Goal: Transaction & Acquisition: Download file/media

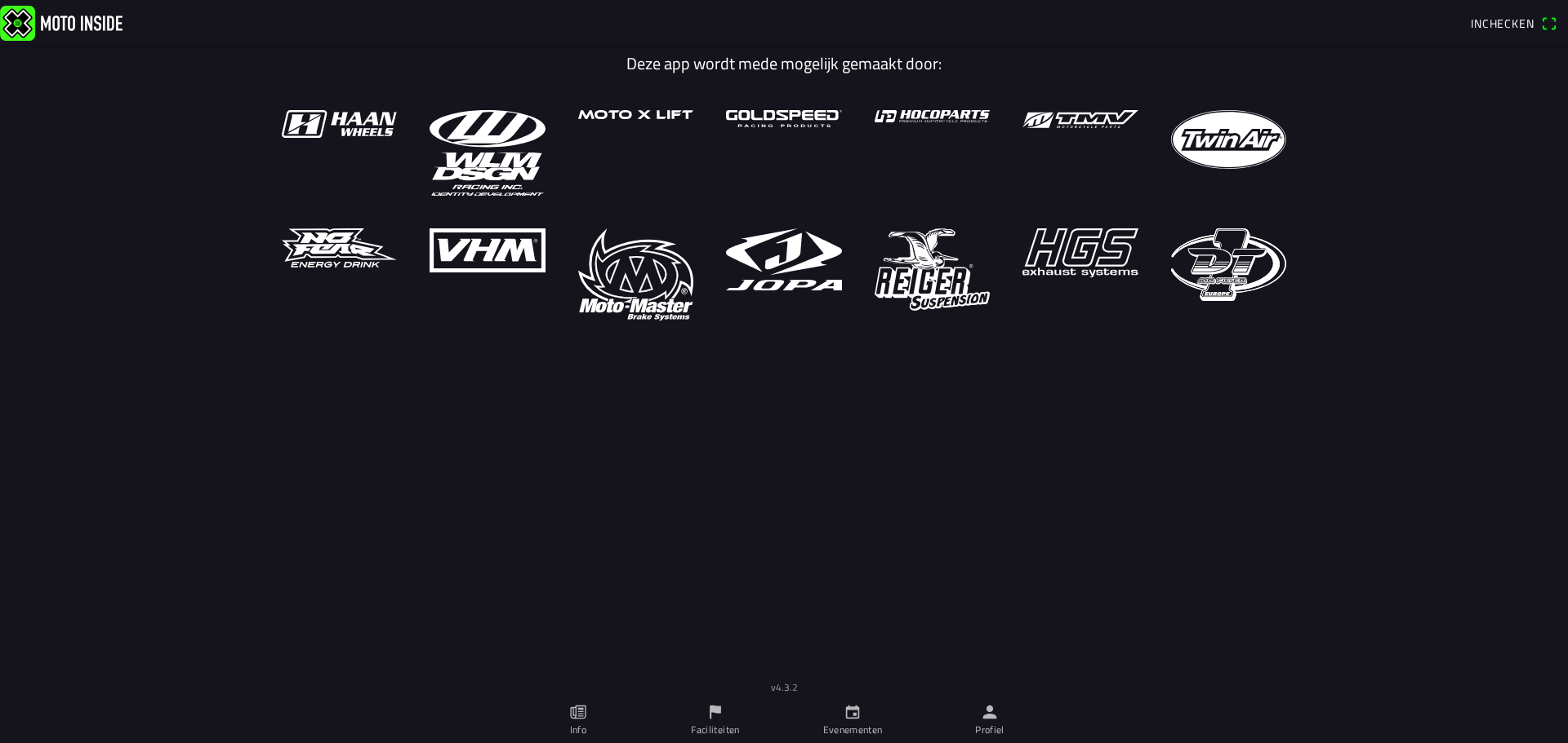
click at [1491, 15] on span "Inchecken" at bounding box center [1502, 24] width 63 height 17
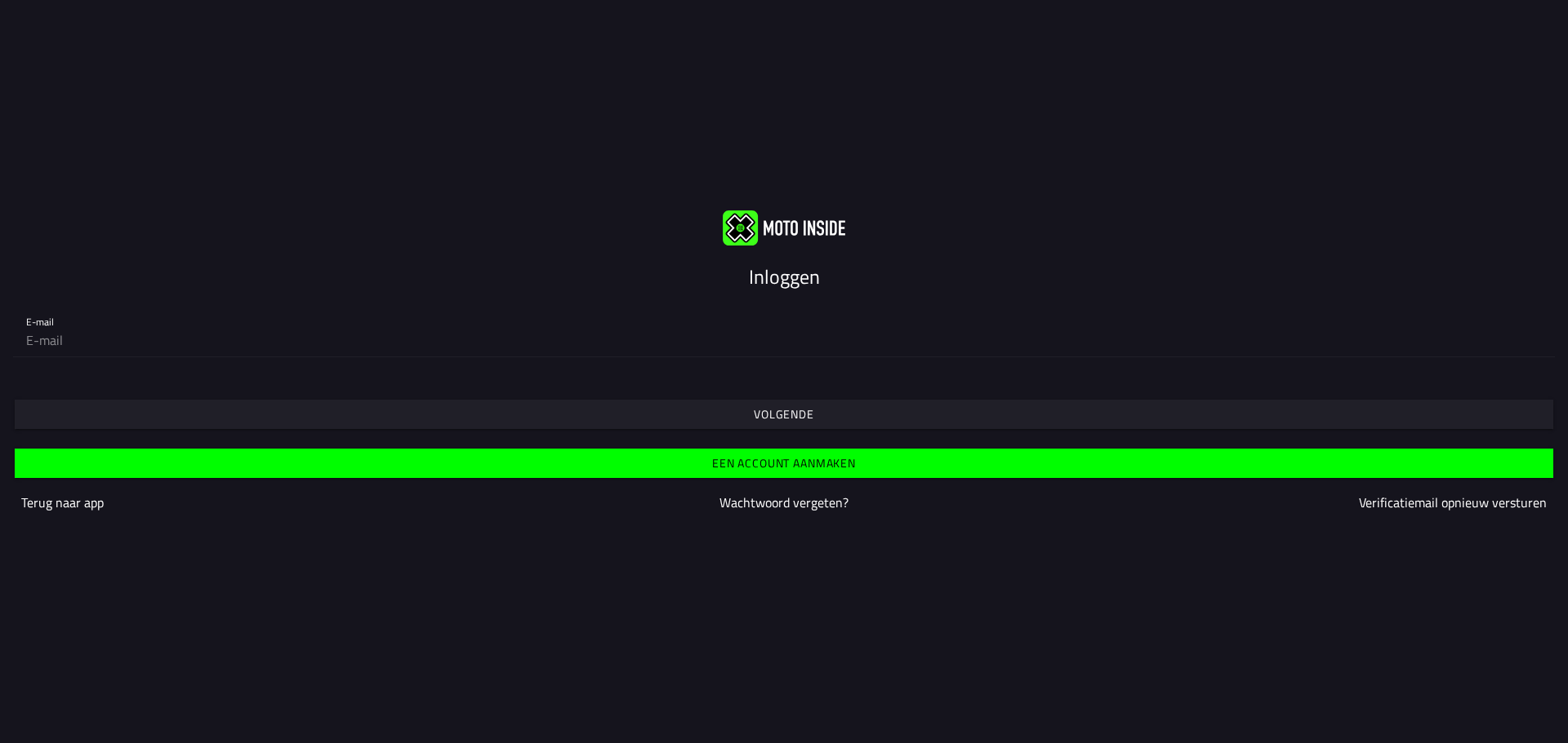
click at [44, 363] on div "E-mail" at bounding box center [784, 331] width 1568 height 79
click at [42, 372] on form "E-mail Volgende Een account aanmaken Terug naar app Wachtwoord vergeten? Verifi…" at bounding box center [784, 412] width 1568 height 242
type input "[EMAIL_ADDRESS][DOMAIN_NAME]"
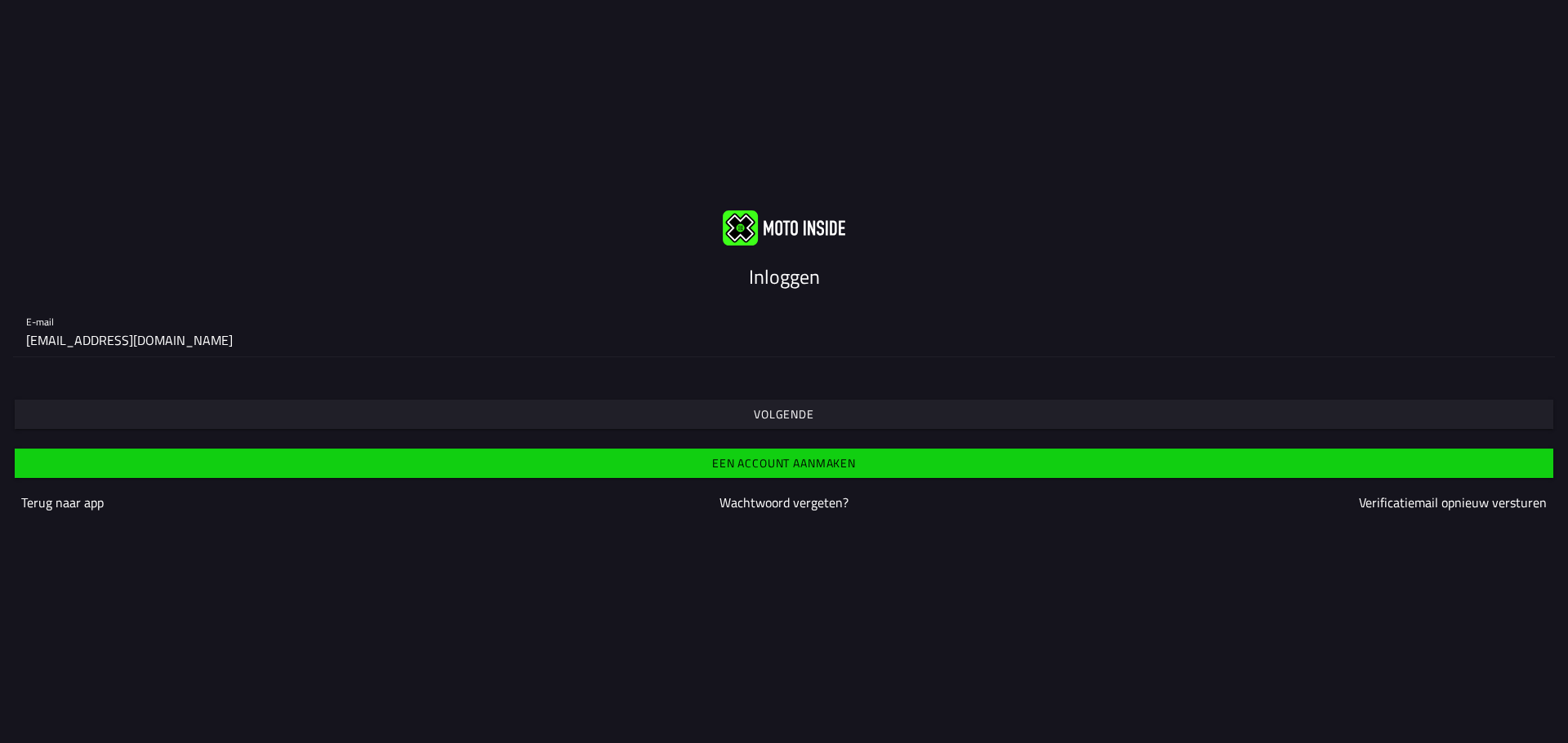
click at [53, 428] on span "Volgende" at bounding box center [783, 414] width 1513 height 29
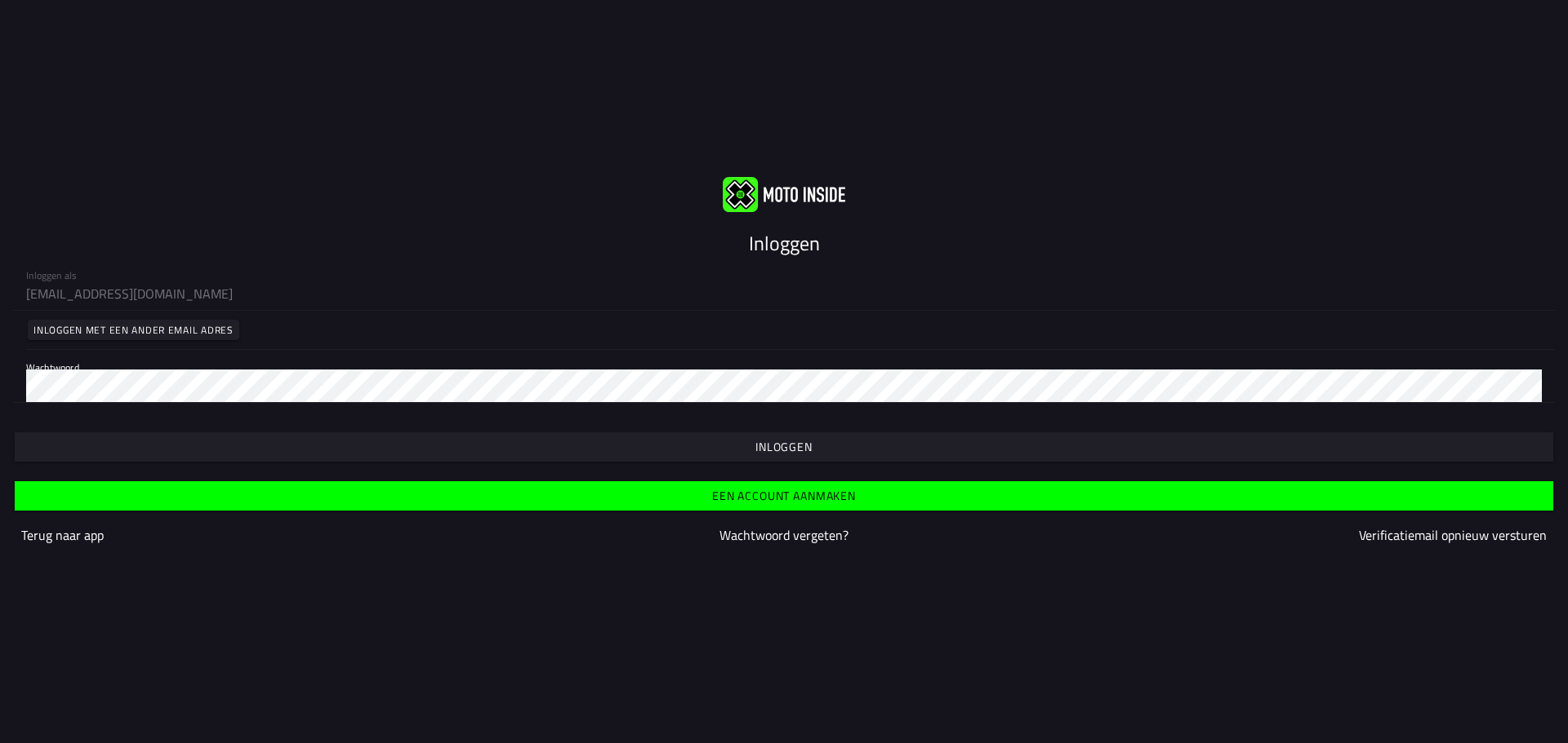
click at [52, 423] on div at bounding box center [784, 423] width 1542 height 13
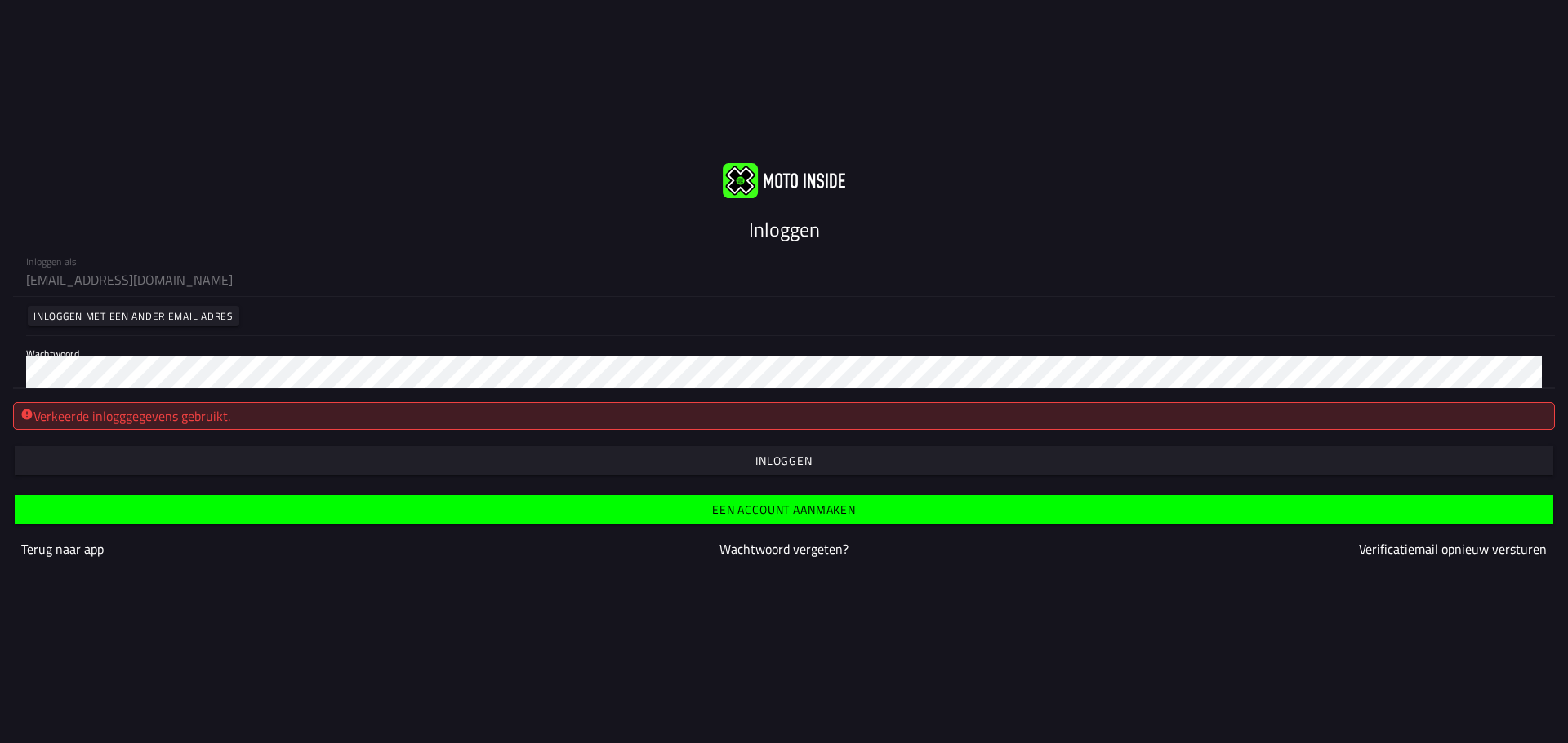
click at [1, 354] on div "Inloggen als [EMAIL_ADDRESS][DOMAIN_NAME] Inloggen met een ander email adres Wa…" at bounding box center [784, 317] width 1568 height 146
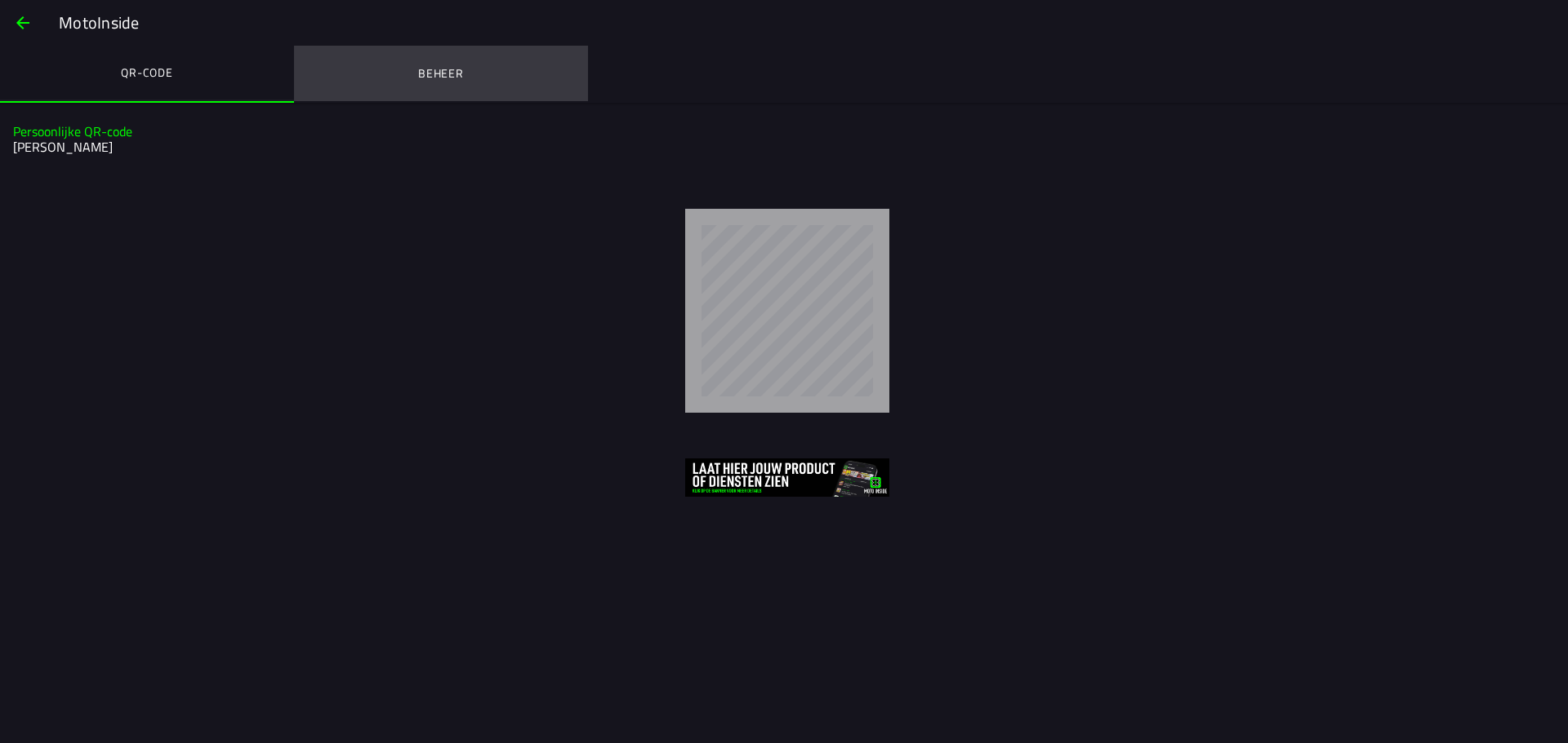
click at [425, 55] on button "Beheer" at bounding box center [441, 73] width 294 height 56
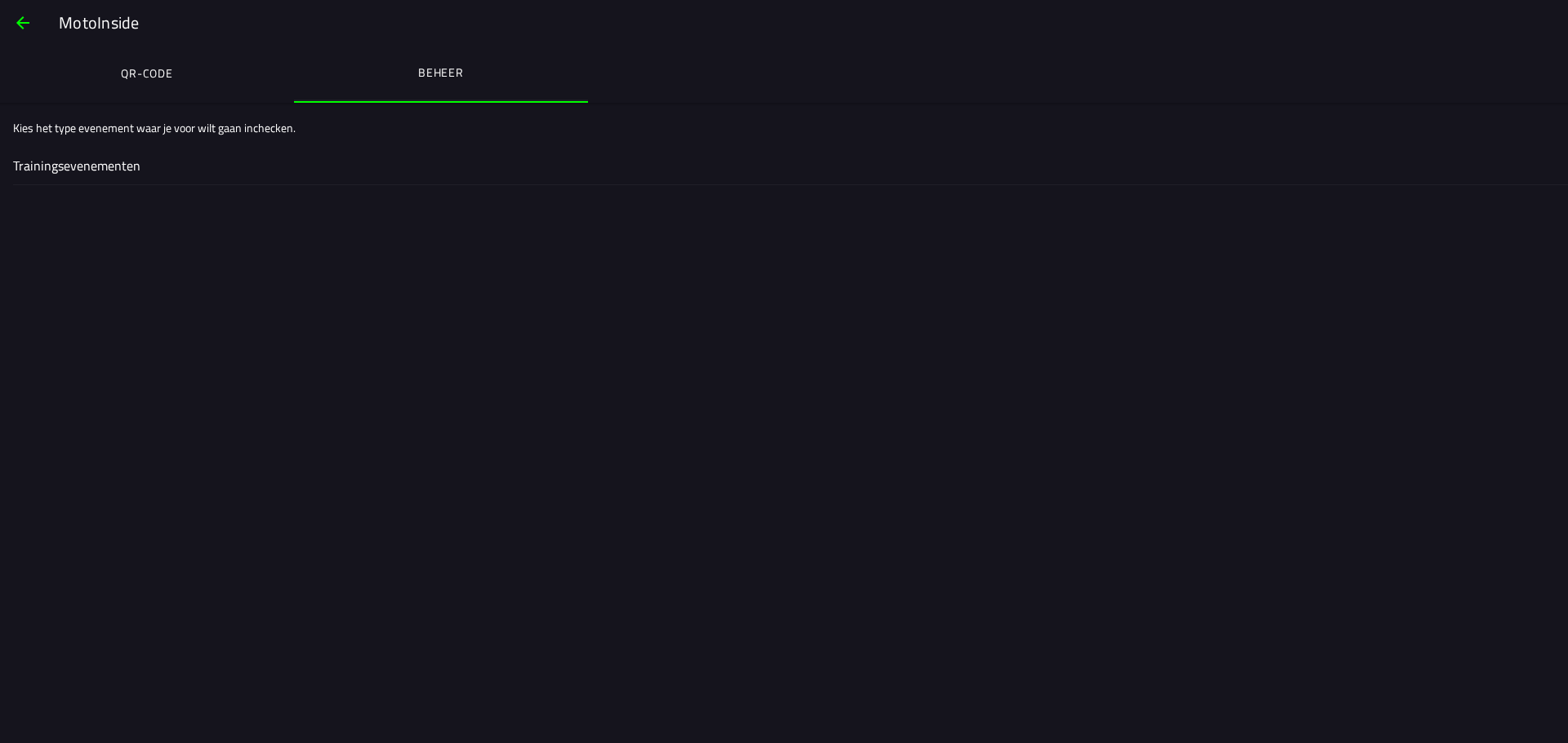
click at [30, 26] on span "button" at bounding box center [23, 22] width 20 height 39
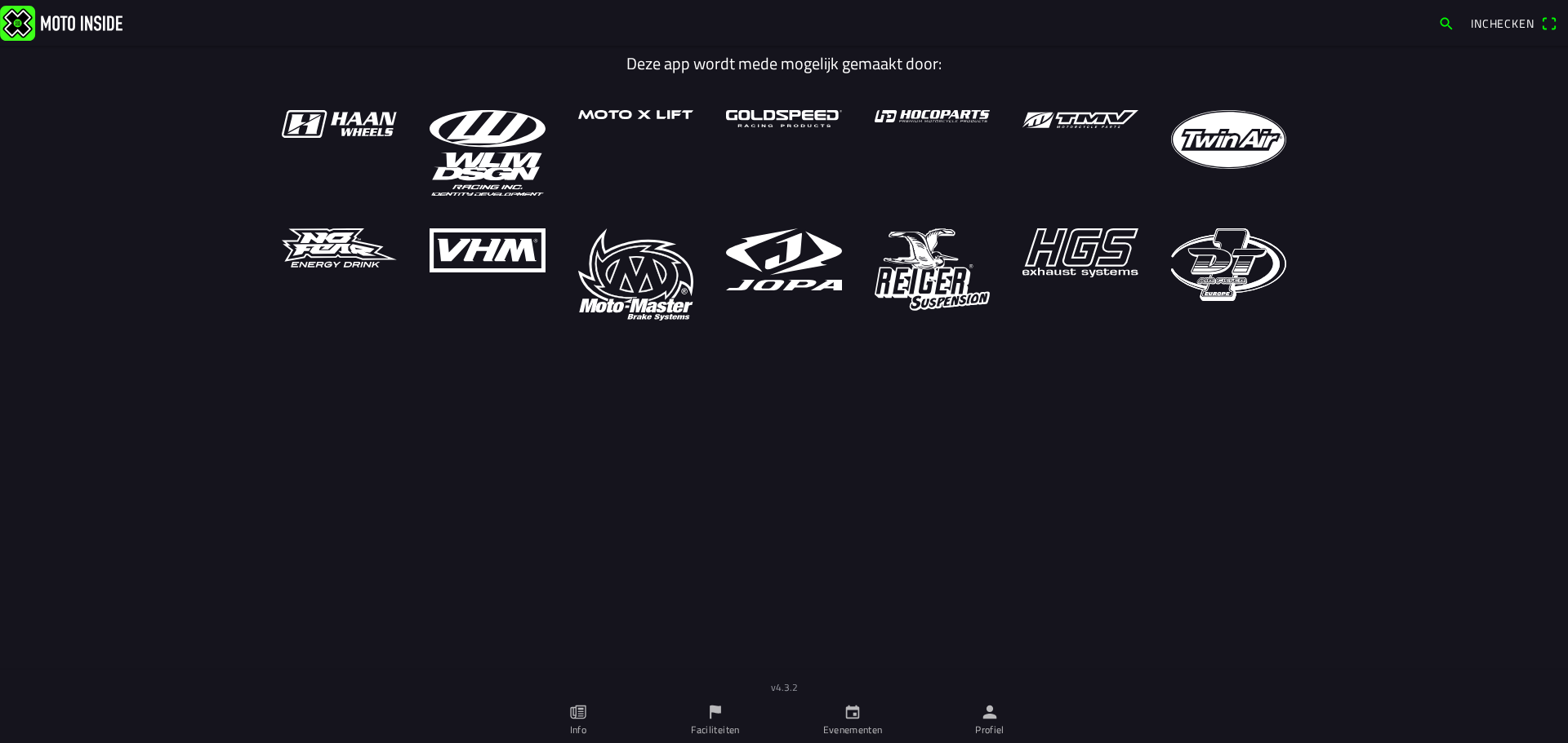
click at [840, 711] on link "Evenementen" at bounding box center [852, 720] width 137 height 45
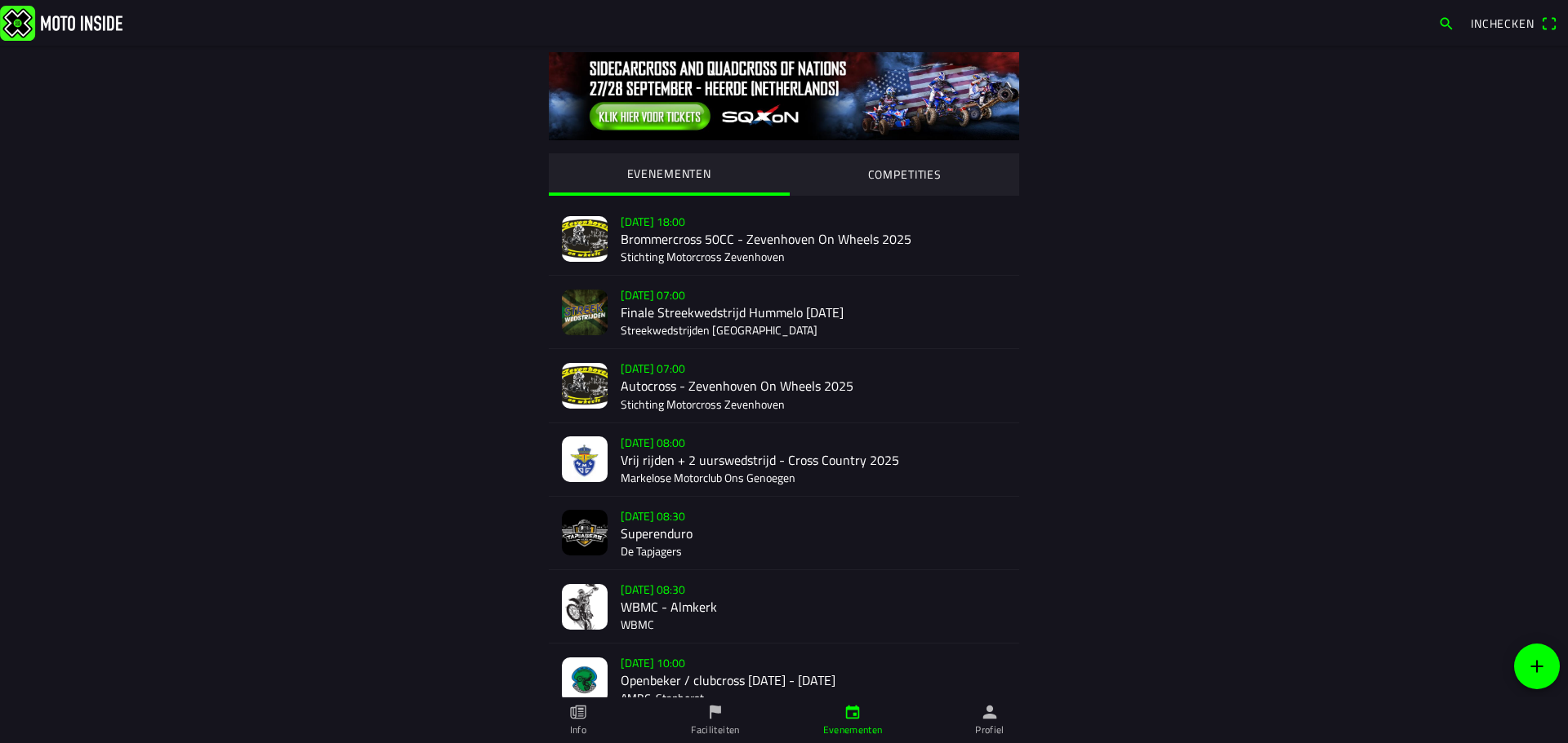
scroll to position [101, 0]
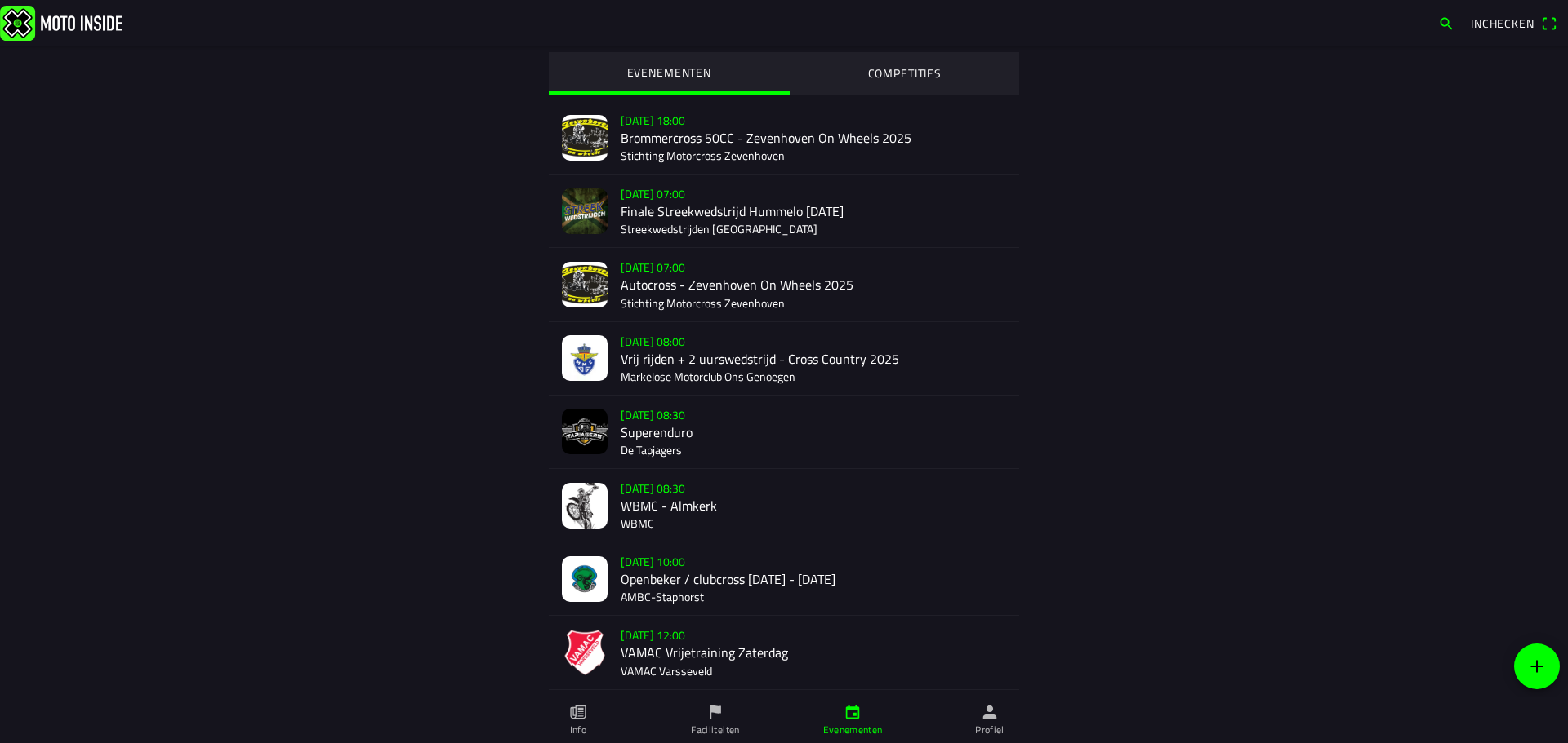
click at [630, 353] on div "[DATE] 08:00 Vrij rijden + 2 uurswedstrijd - Cross Country 2025 Markelose Motor…" at bounding box center [812, 358] width 385 height 73
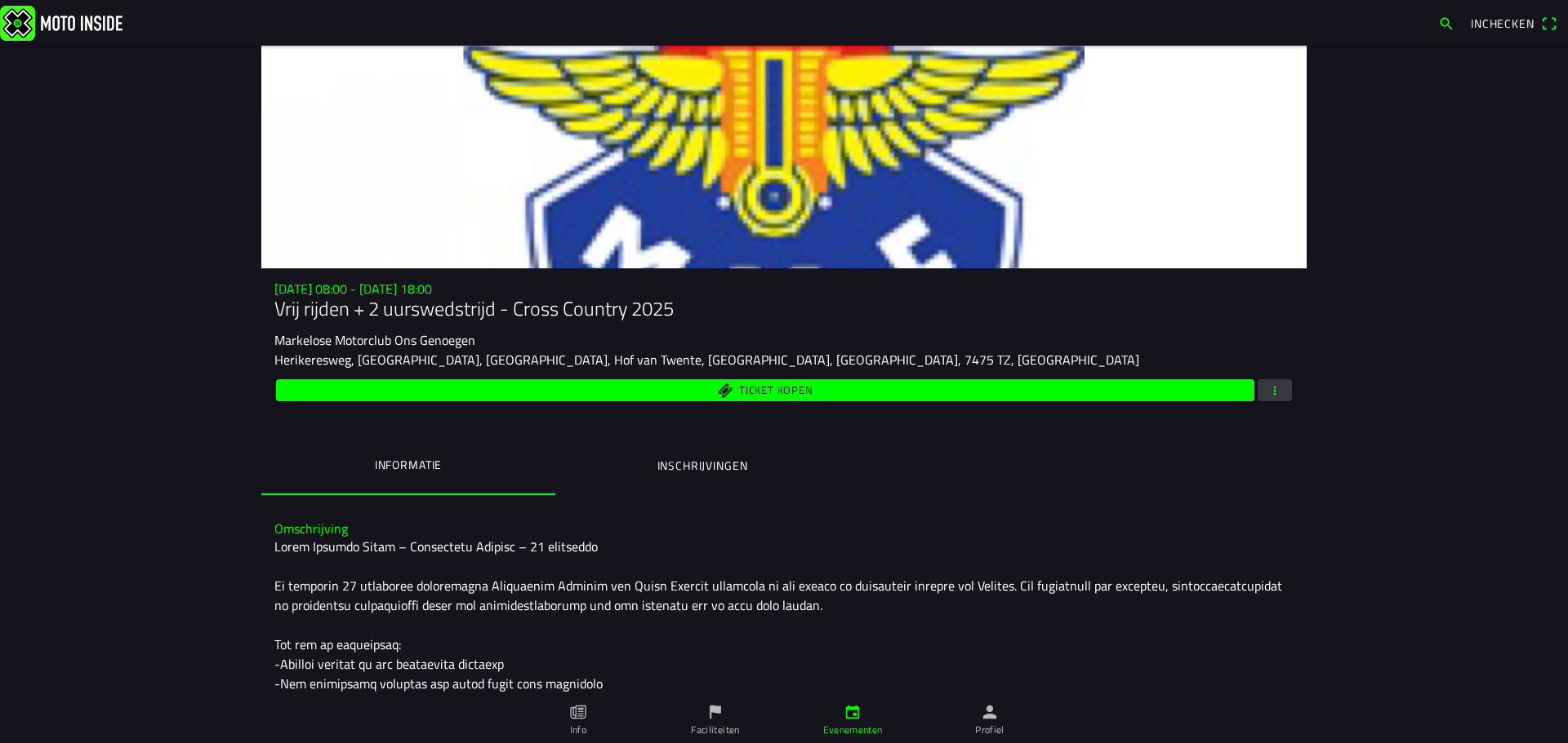
click at [1269, 398] on span "button" at bounding box center [1275, 389] width 15 height 22
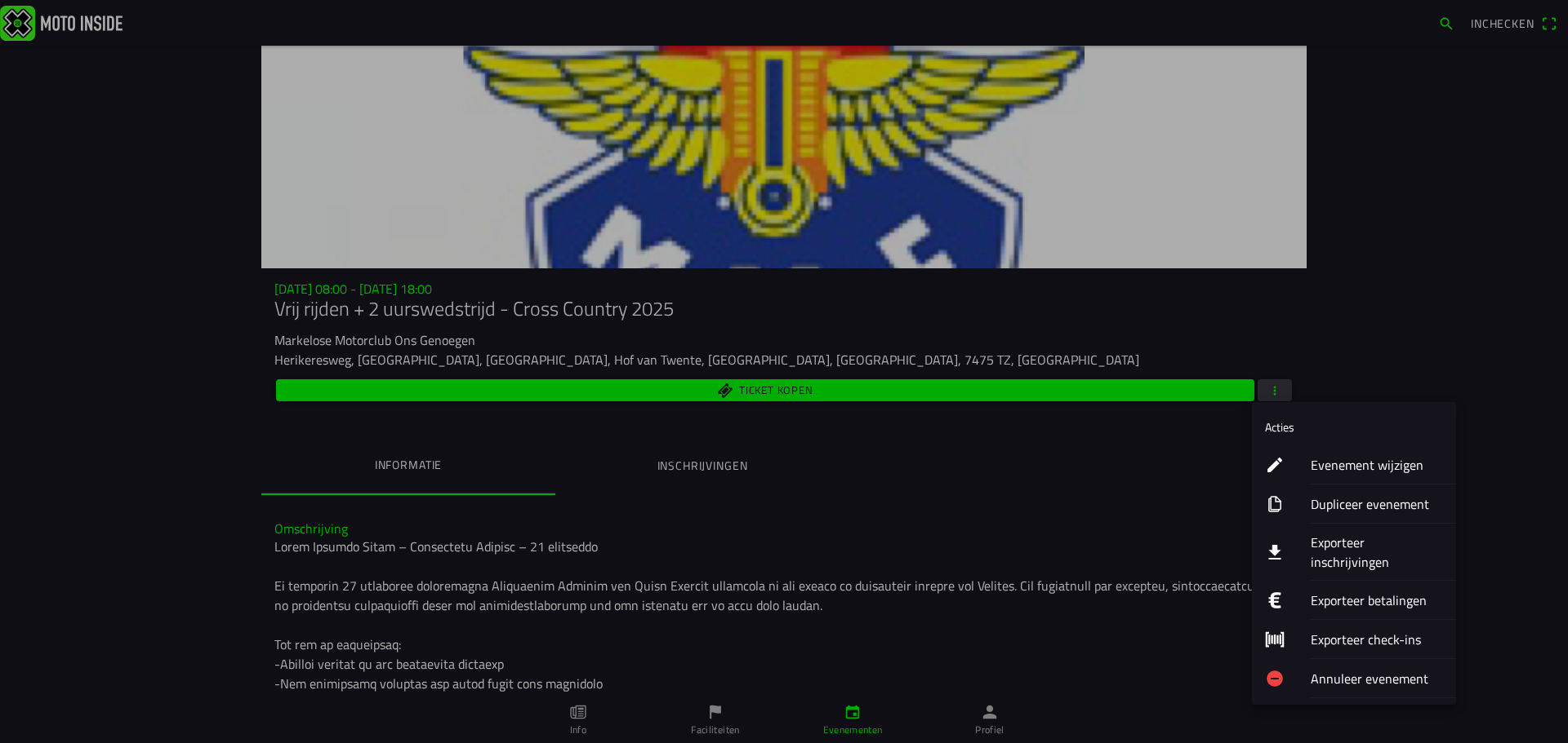
click at [1340, 544] on ion-label "Exporteer inschrijvingen" at bounding box center [1377, 552] width 132 height 39
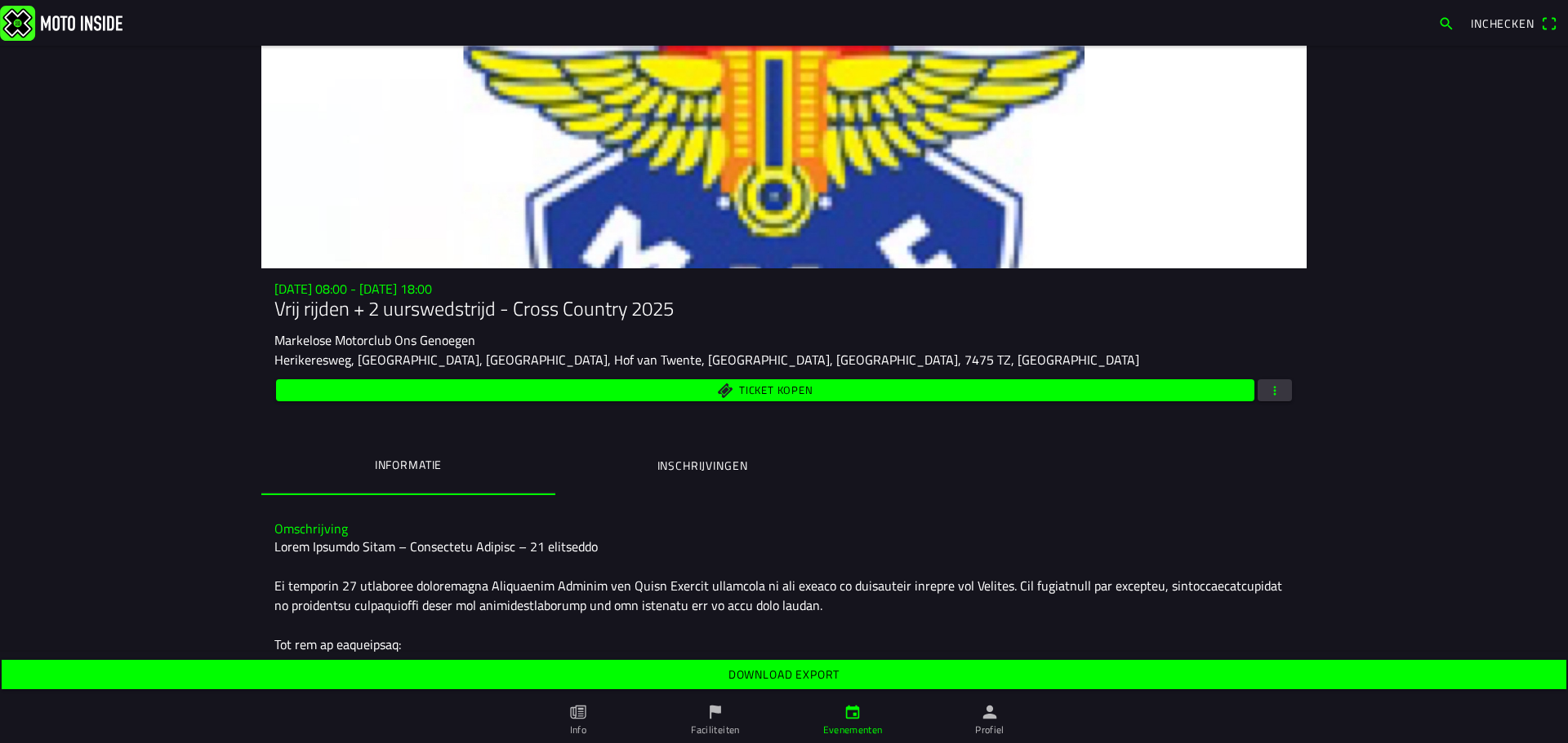
click at [0, 0] on slot "Download export" at bounding box center [0, 0] width 0 height 0
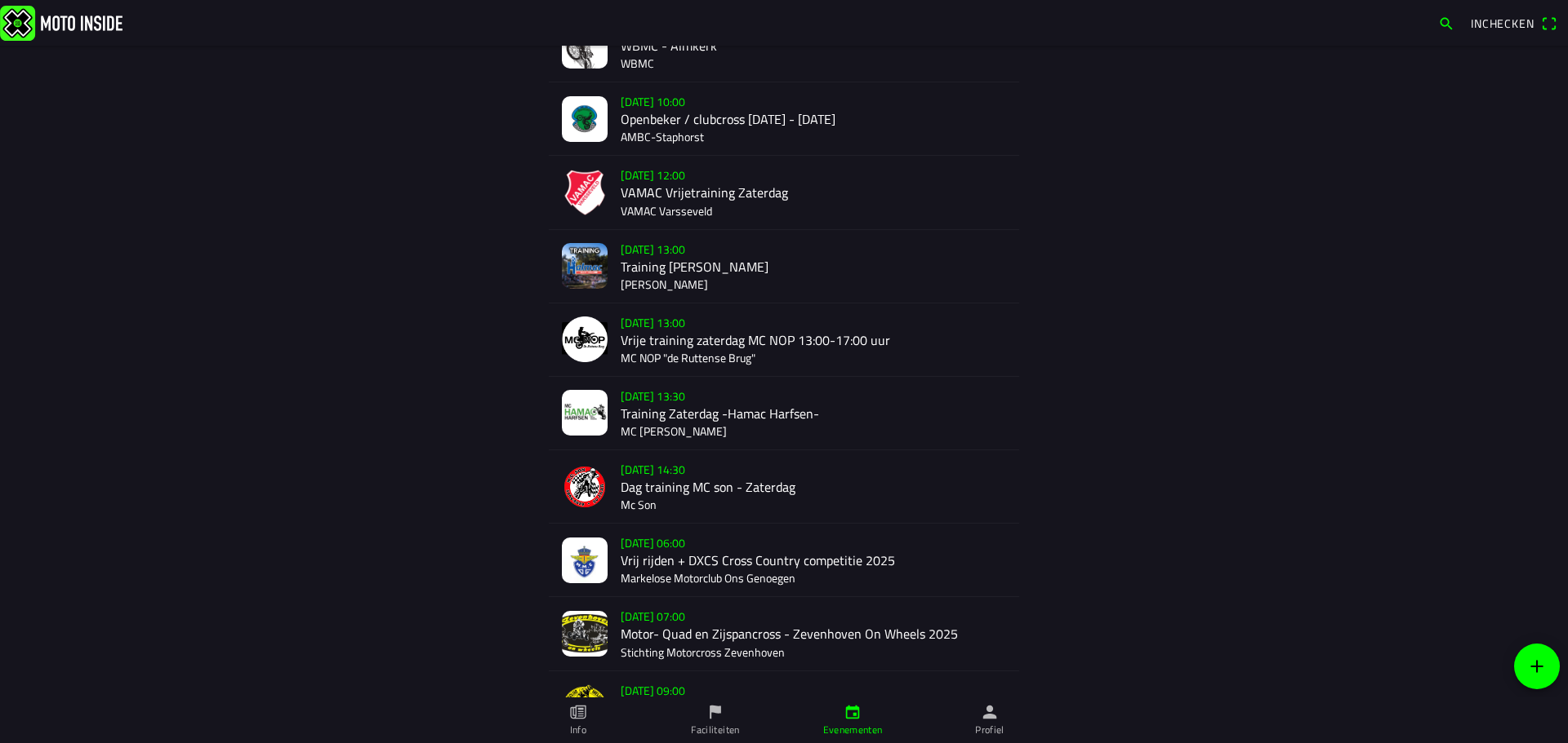
scroll to position [565, 0]
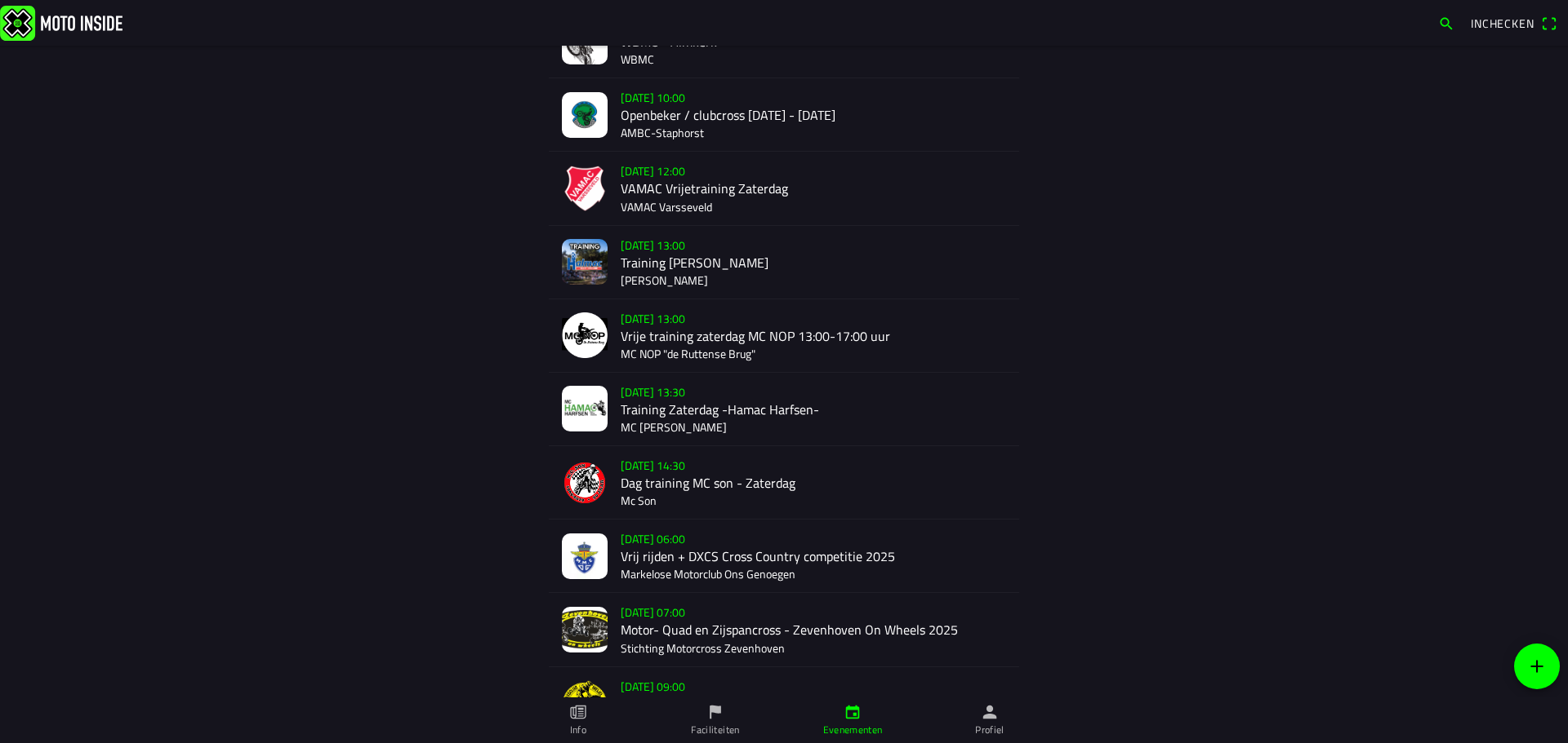
click at [613, 544] on div "[DATE] 06:00 Vrij rijden + DXCS Cross Country competitie 2025 Markelose Motorcl…" at bounding box center [783, 557] width 470 height 74
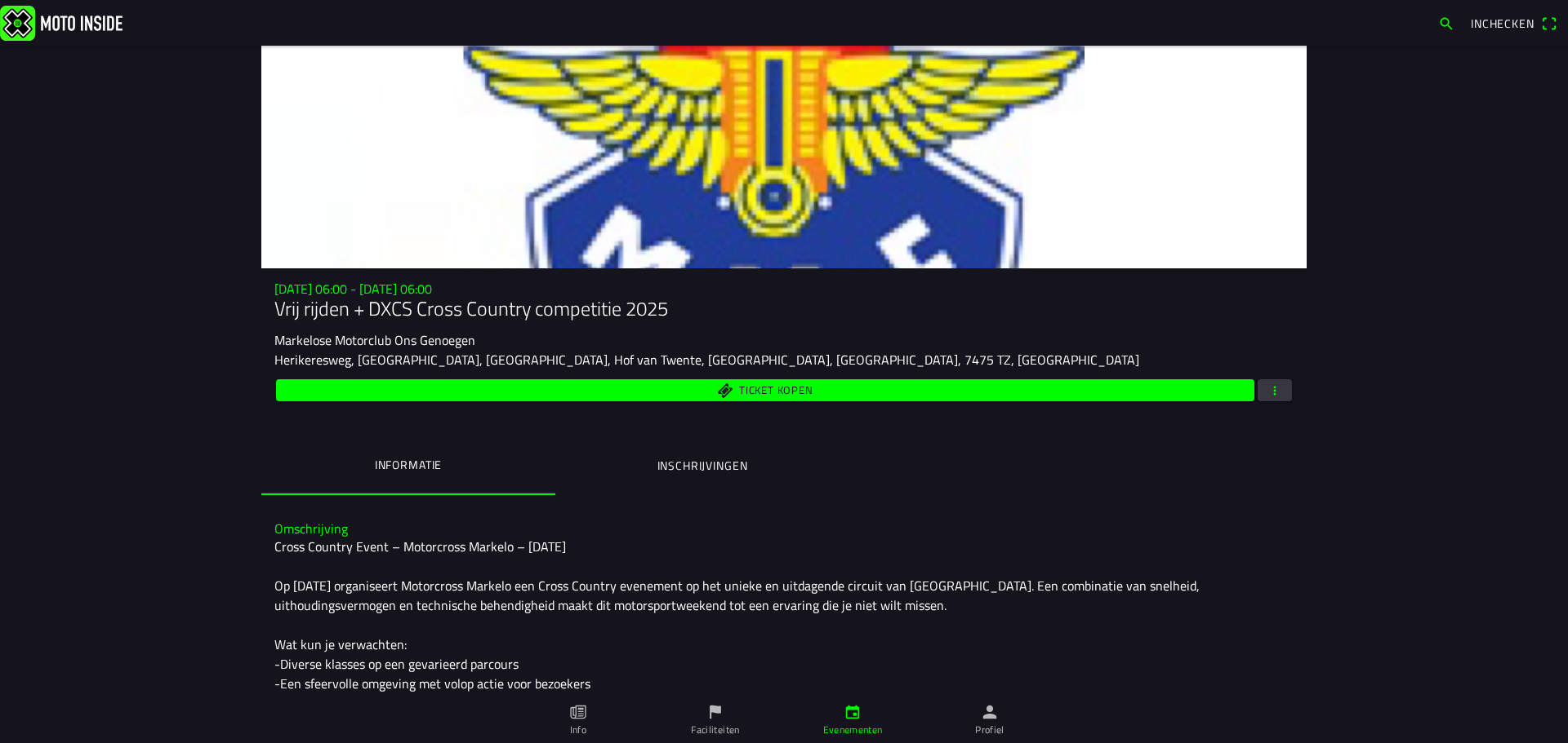
click at [1272, 390] on span "button" at bounding box center [1275, 389] width 15 height 22
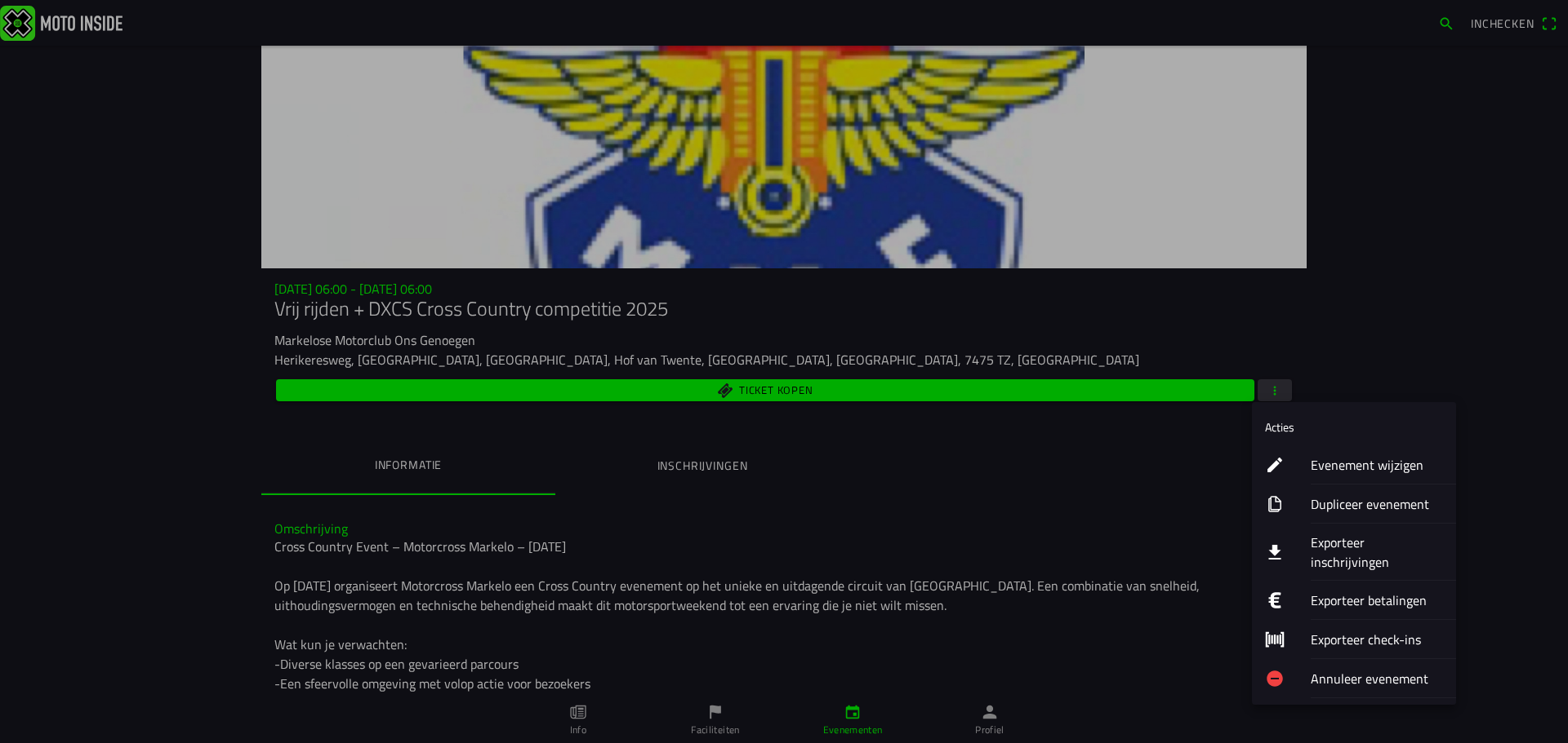
click at [1353, 547] on ion-label "Exporteer inschrijvingen" at bounding box center [1377, 552] width 132 height 39
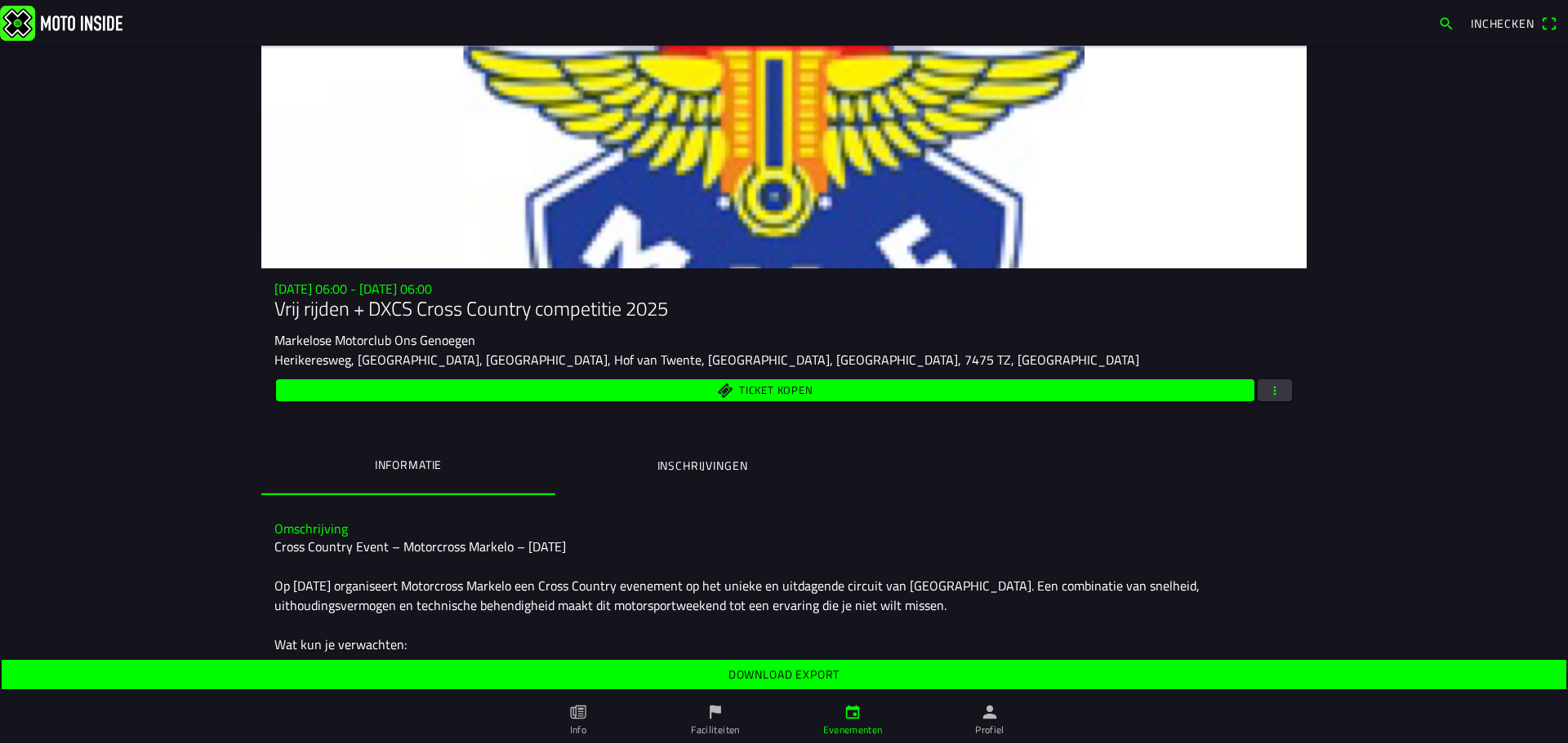
click at [1269, 383] on span "button" at bounding box center [1275, 389] width 15 height 22
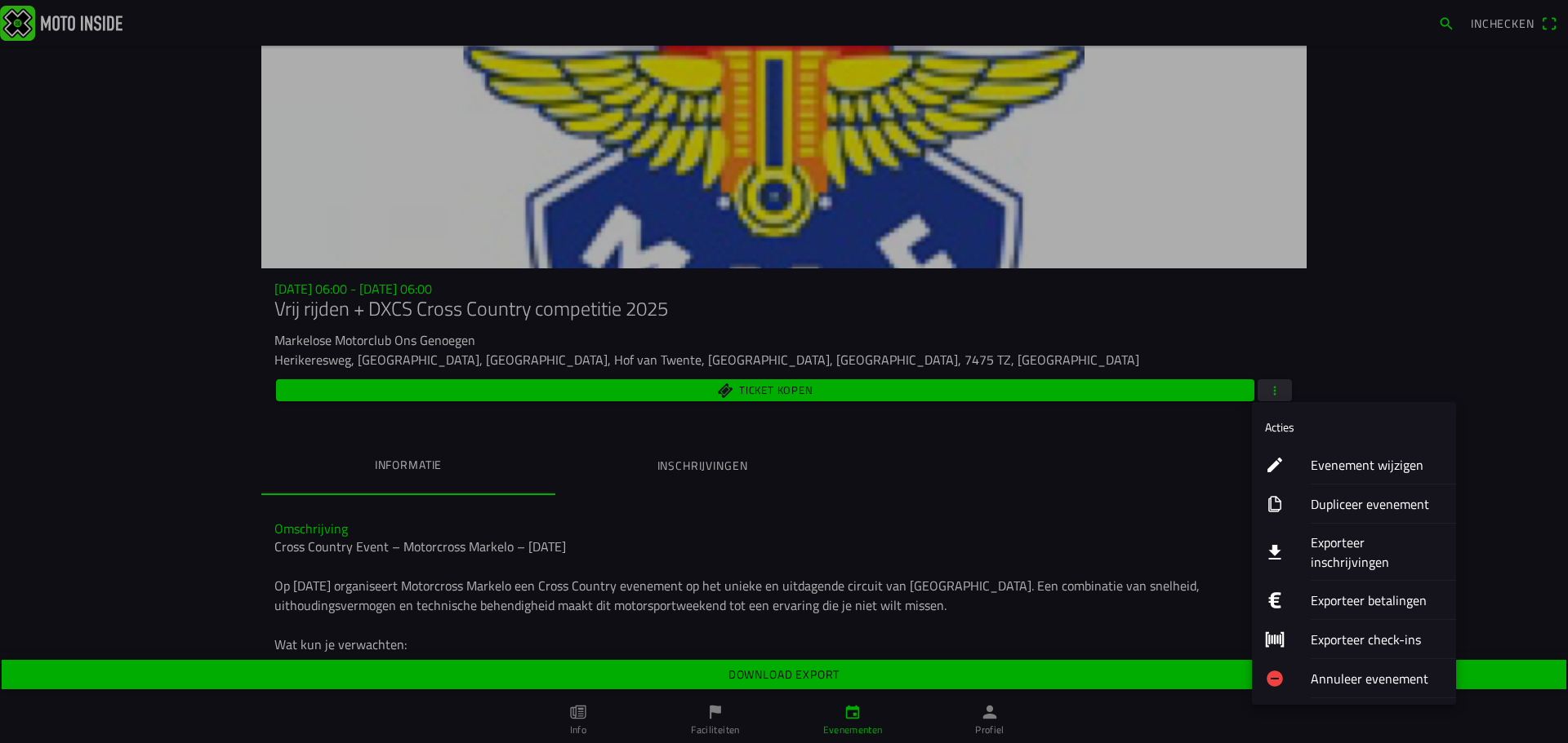
click at [1324, 549] on ion-label "Exporteer inschrijvingen" at bounding box center [1377, 552] width 132 height 39
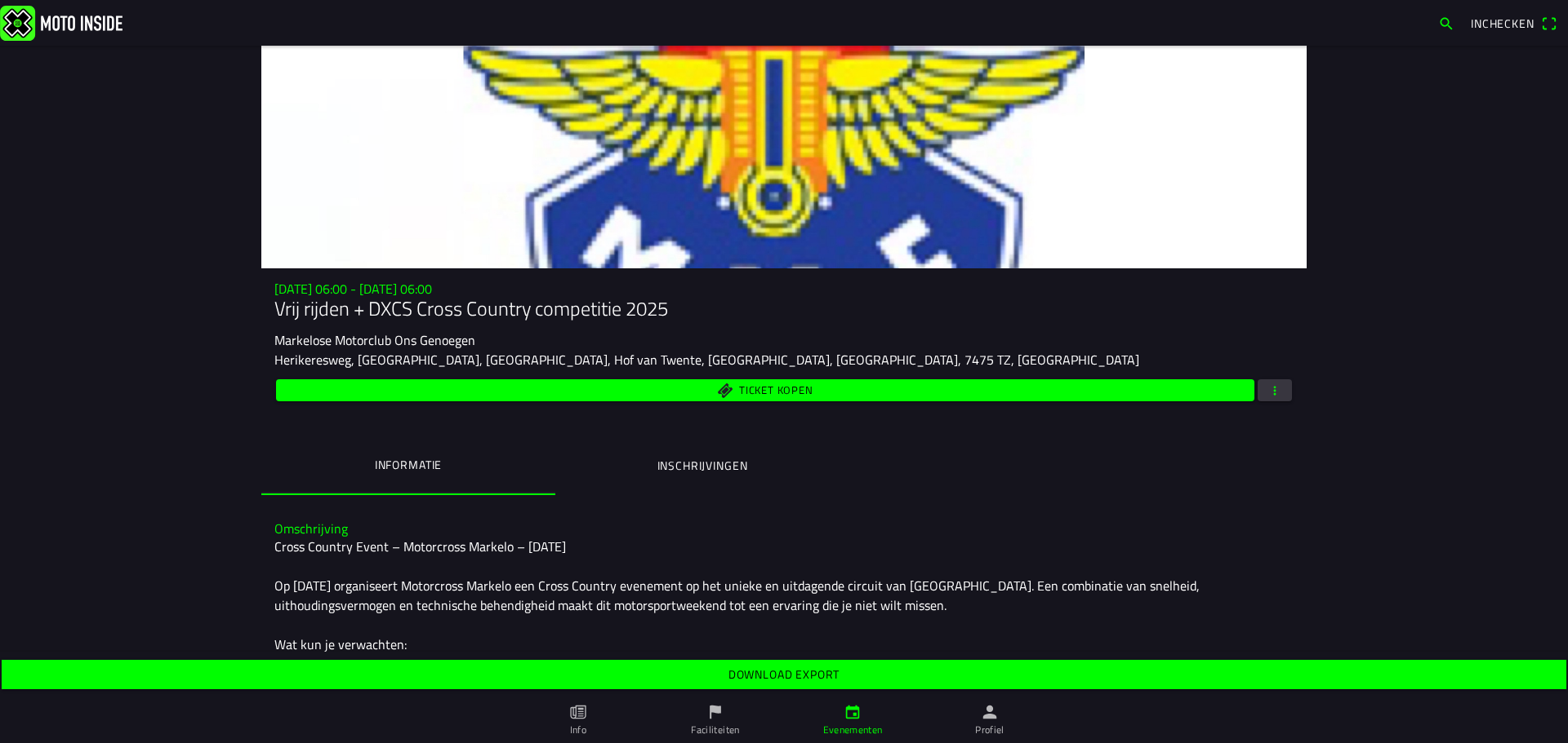
click at [0, 0] on slot "Download export" at bounding box center [0, 0] width 0 height 0
